Goal: Information Seeking & Learning: Learn about a topic

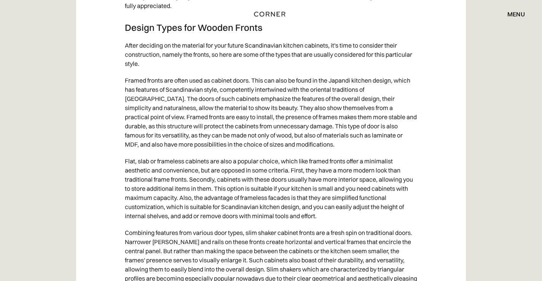
scroll to position [3531, 0]
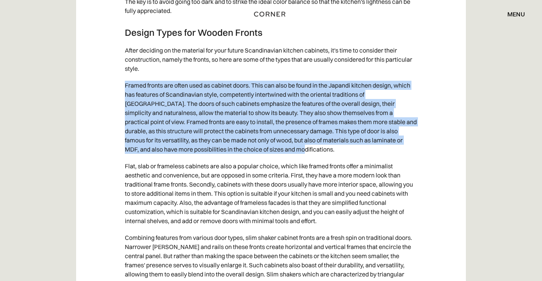
drag, startPoint x: 126, startPoint y: 78, endPoint x: 140, endPoint y: 153, distance: 76.1
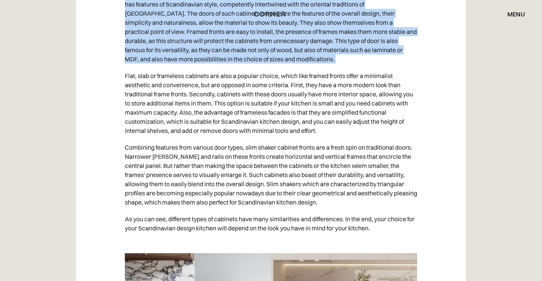
scroll to position [3622, 0]
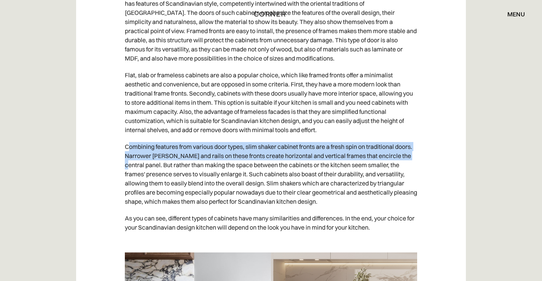
drag, startPoint x: 130, startPoint y: 134, endPoint x: 124, endPoint y: 156, distance: 22.8
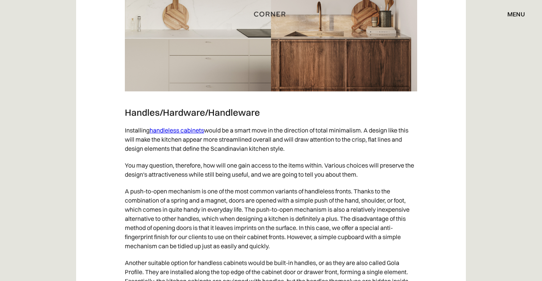
scroll to position [3997, 0]
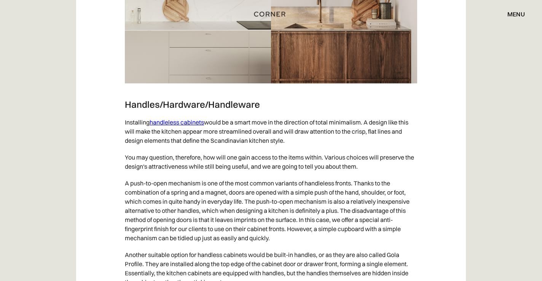
drag, startPoint x: 126, startPoint y: 117, endPoint x: 128, endPoint y: 138, distance: 20.6
click at [128, 138] on p "Installing handleless cabinets would be a smart move in the direction of total …" at bounding box center [271, 131] width 292 height 35
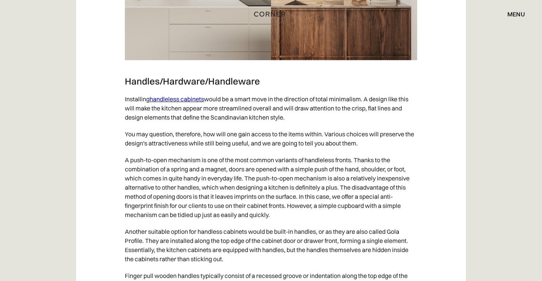
click at [148, 137] on p "You may question, therefore, how will one gain access to the items within. Vari…" at bounding box center [271, 139] width 292 height 26
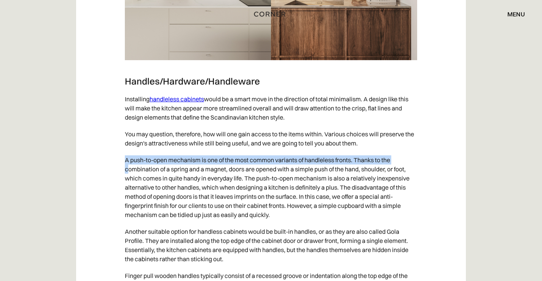
drag, startPoint x: 126, startPoint y: 152, endPoint x: 129, endPoint y: 157, distance: 6.3
click at [129, 157] on p "A push-to-open mechanism is one of the most common variants of handleless front…" at bounding box center [271, 187] width 292 height 72
